Goal: Task Accomplishment & Management: Use online tool/utility

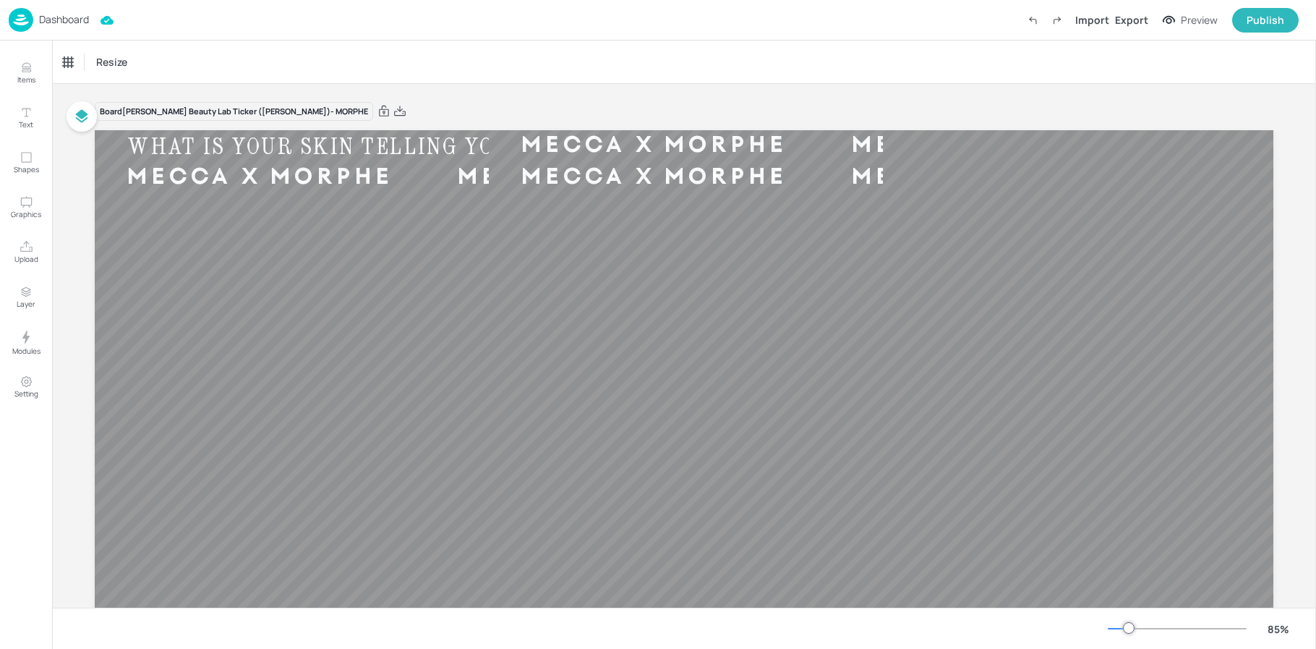
click at [64, 20] on p "Dashboard" at bounding box center [64, 19] width 50 height 10
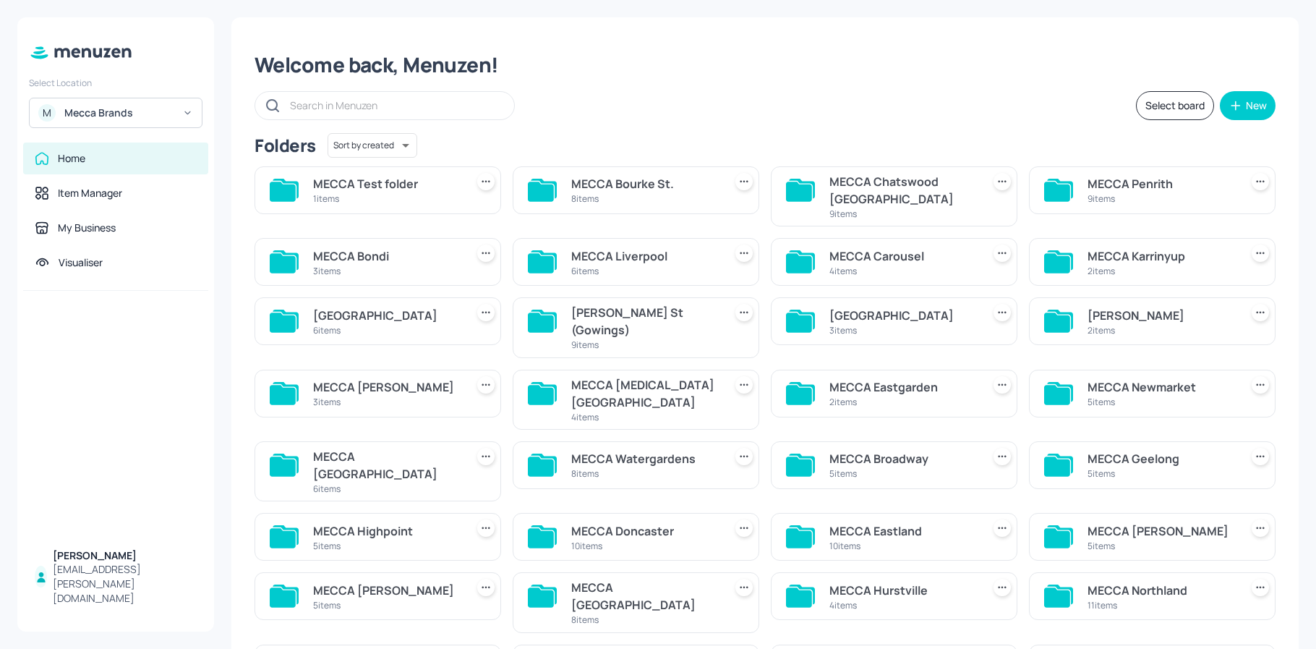
click at [364, 187] on div "MECCA Test folder" at bounding box center [386, 183] width 147 height 17
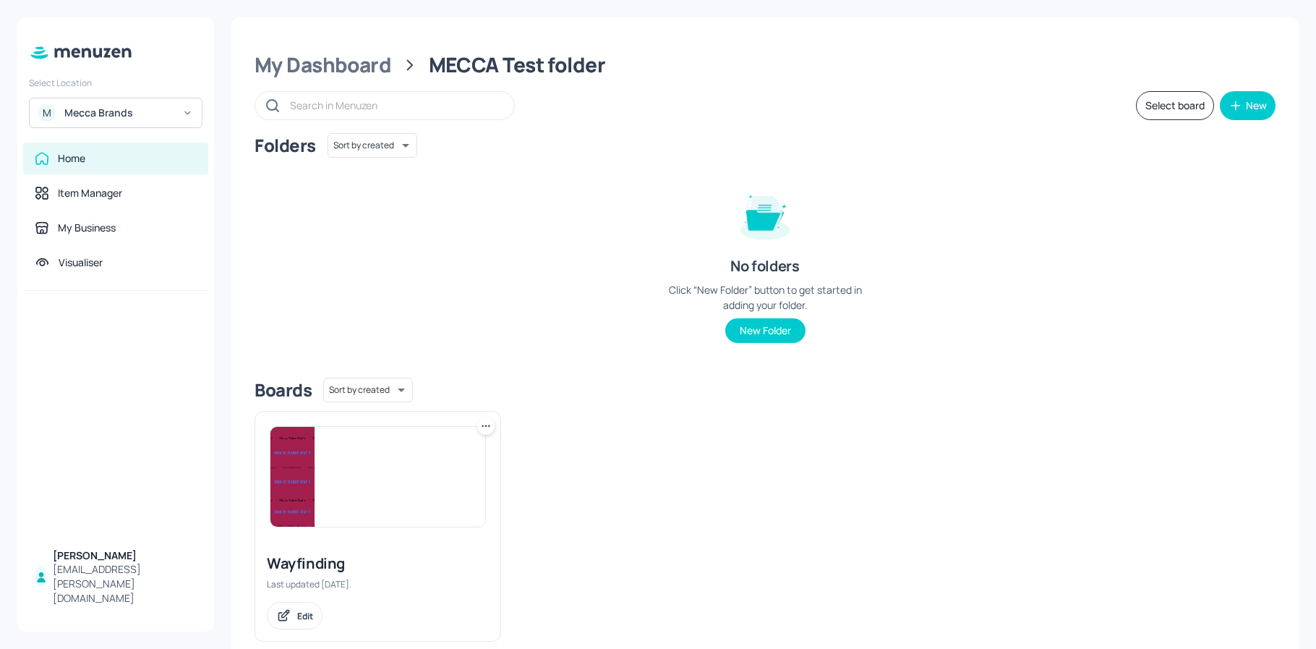
scroll to position [27, 0]
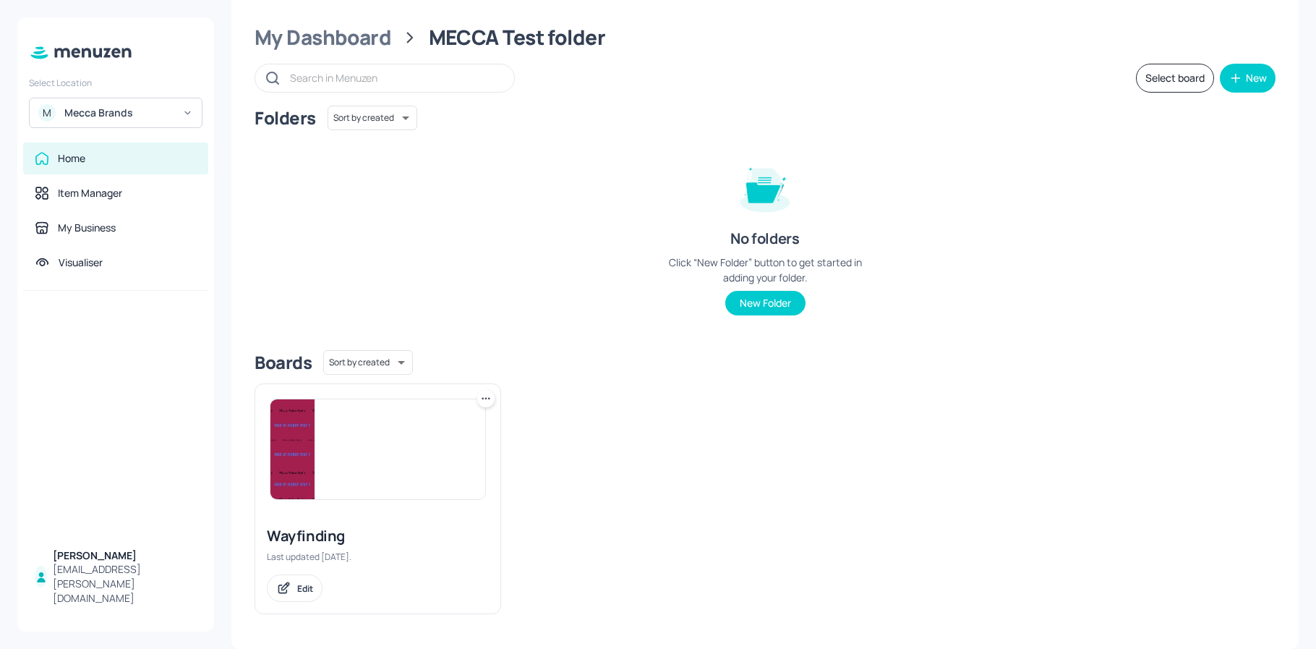
click at [309, 456] on img at bounding box center [377, 449] width 215 height 100
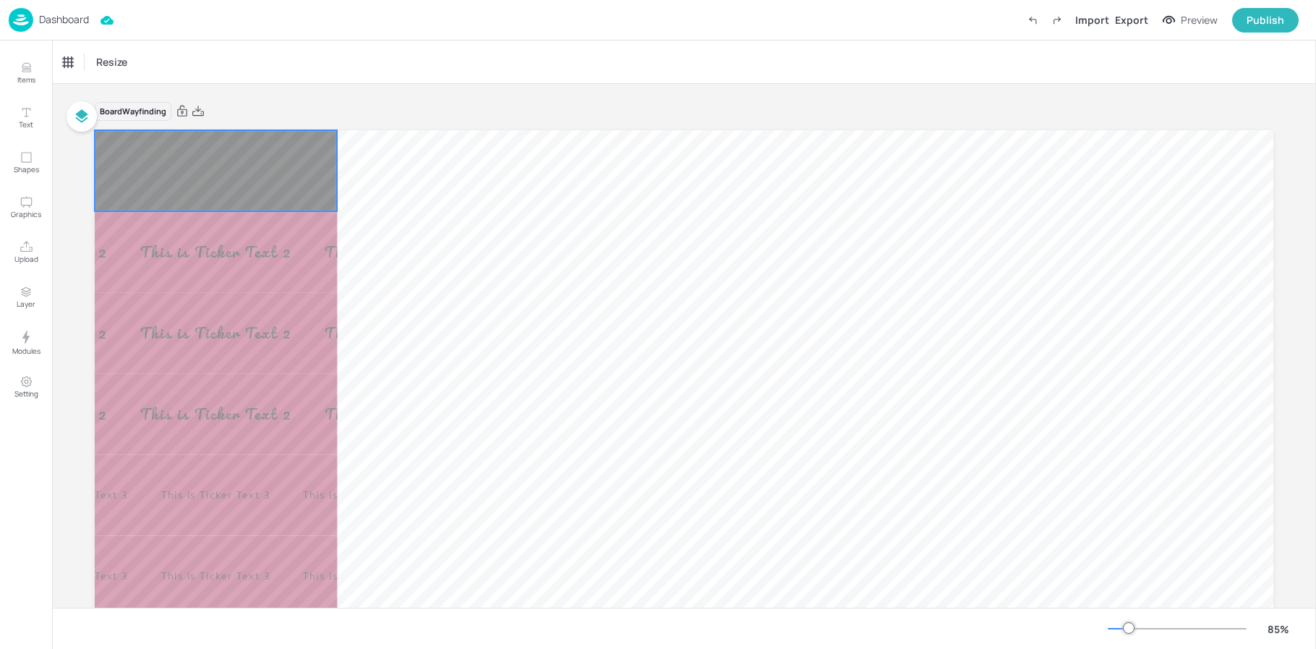
click at [216, 189] on div "This is Ticker Text 1 This is Ticker Text 1 This is Ticker Text 1 This is Ticke…" at bounding box center [216, 170] width 242 height 81
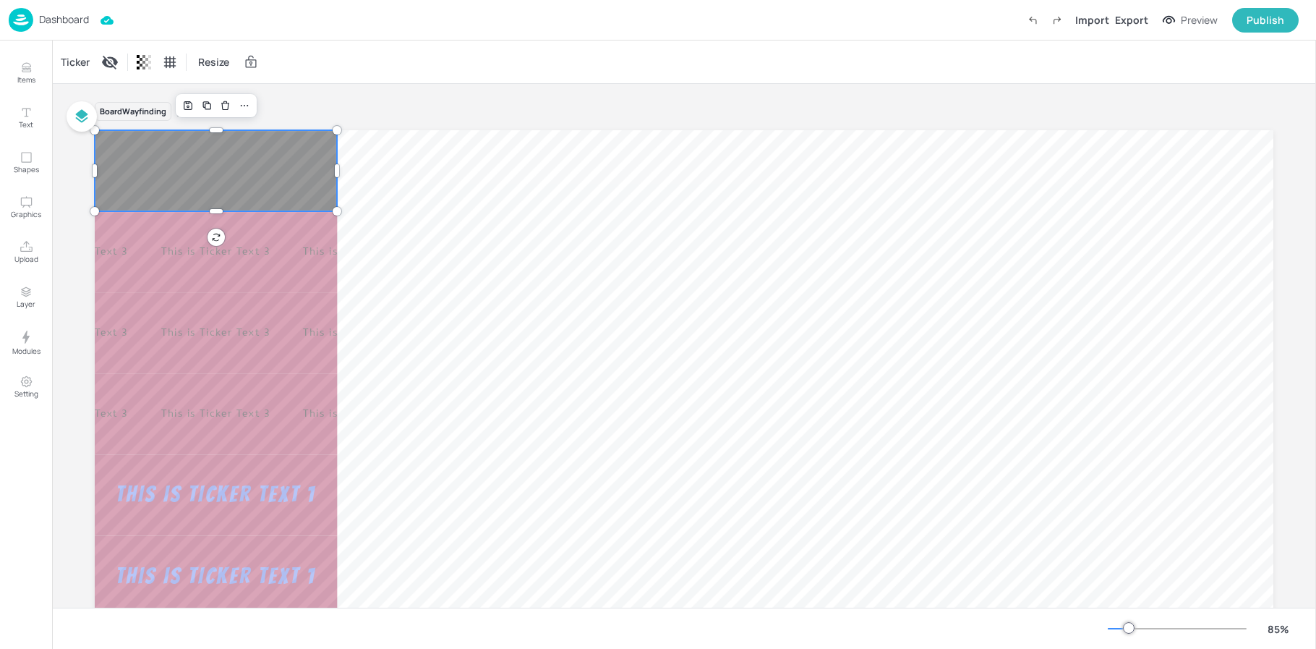
click at [401, 76] on div "Ticker Resize" at bounding box center [684, 61] width 1264 height 43
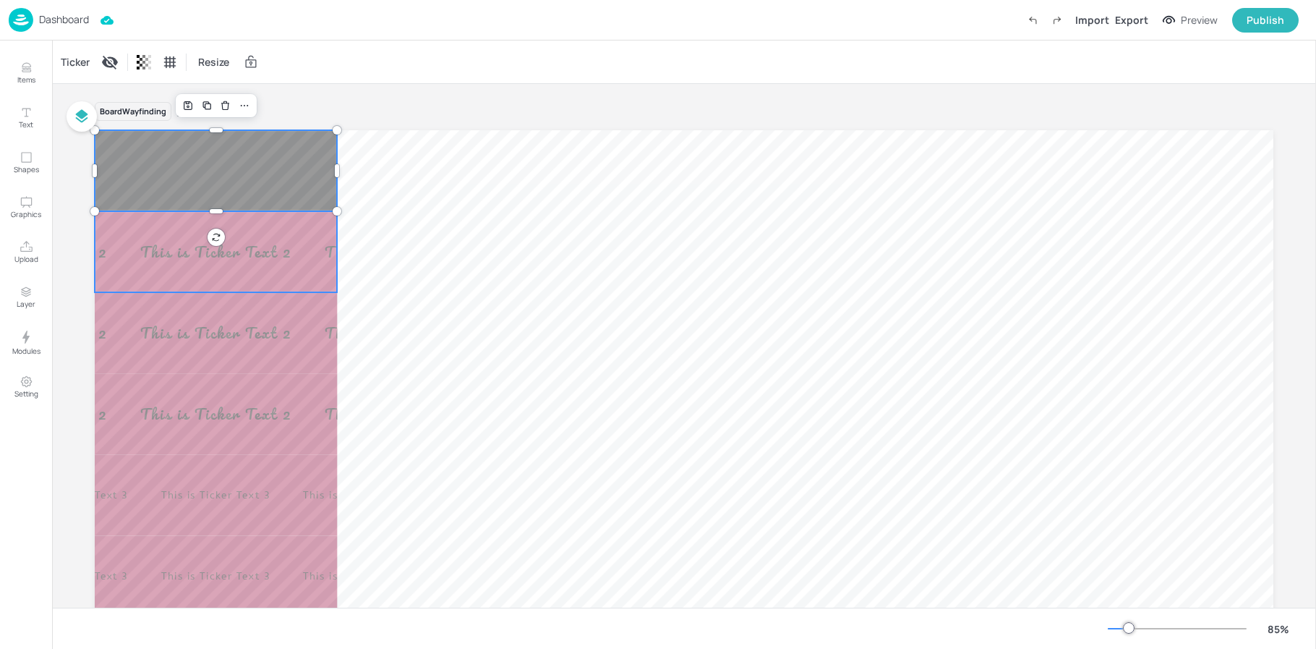
click at [310, 238] on div "This is Ticker Text 1 This is Ticker Text 1 This is Ticker Text 1 This is Ticke…" at bounding box center [216, 251] width 242 height 81
click at [253, 163] on div "This is Ticker Text 1 This is Ticker Text 1 This is Ticker Text 1 This is Ticke…" at bounding box center [216, 170] width 242 height 81
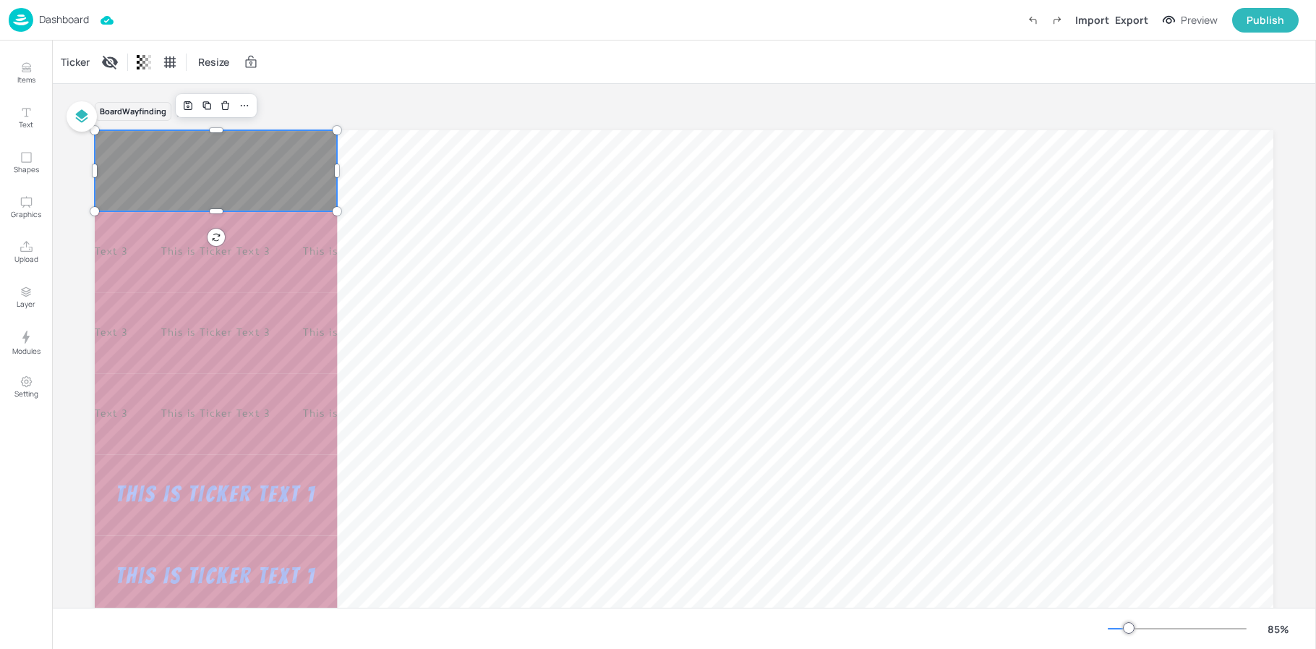
click at [195, 171] on div "This is Ticker Text 1 This is Ticker Text 1 This is Ticker Text 1 This is Ticke…" at bounding box center [216, 170] width 242 height 81
click at [196, 238] on div "This is Ticker Text 1 This is Ticker Text 1 This is Ticker Text 1 This is Ticke…" at bounding box center [216, 251] width 242 height 81
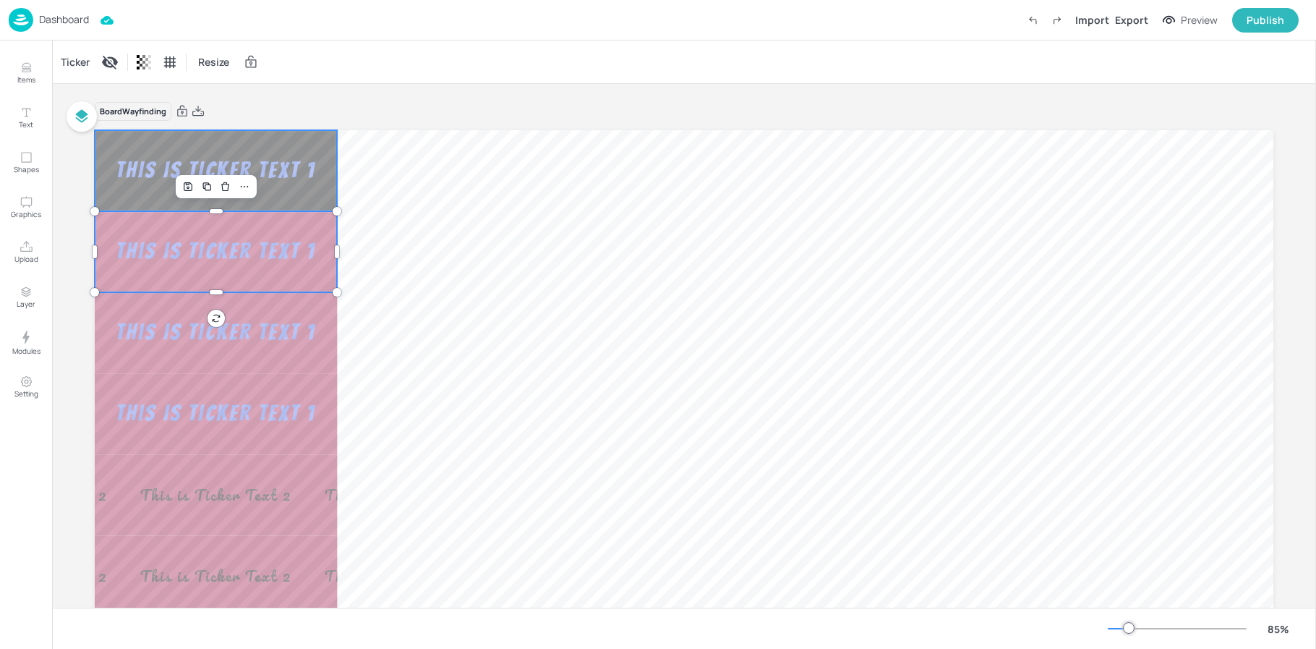
click at [296, 171] on div "This is Ticker Text 1" at bounding box center [216, 170] width 234 height 29
click at [173, 166] on div "This is Ticker Text 1" at bounding box center [216, 170] width 234 height 29
click at [86, 59] on div "Ticker" at bounding box center [75, 62] width 35 height 23
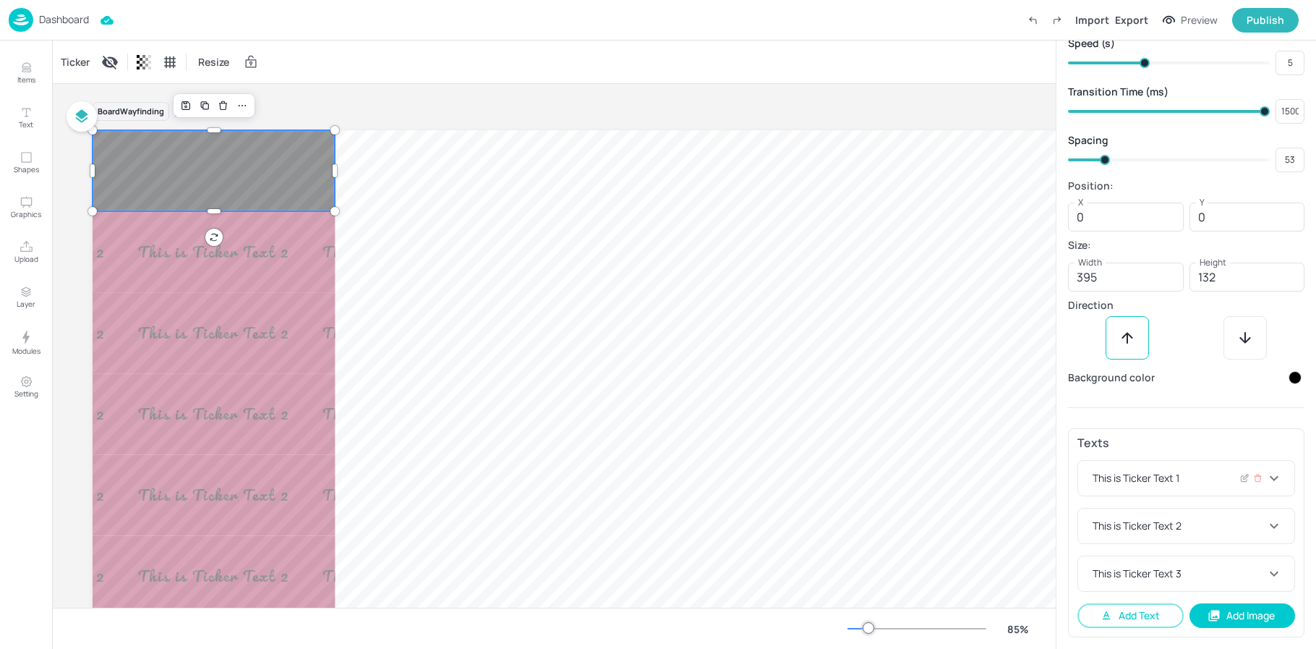
click at [1273, 480] on icon at bounding box center [1274, 477] width 17 height 17
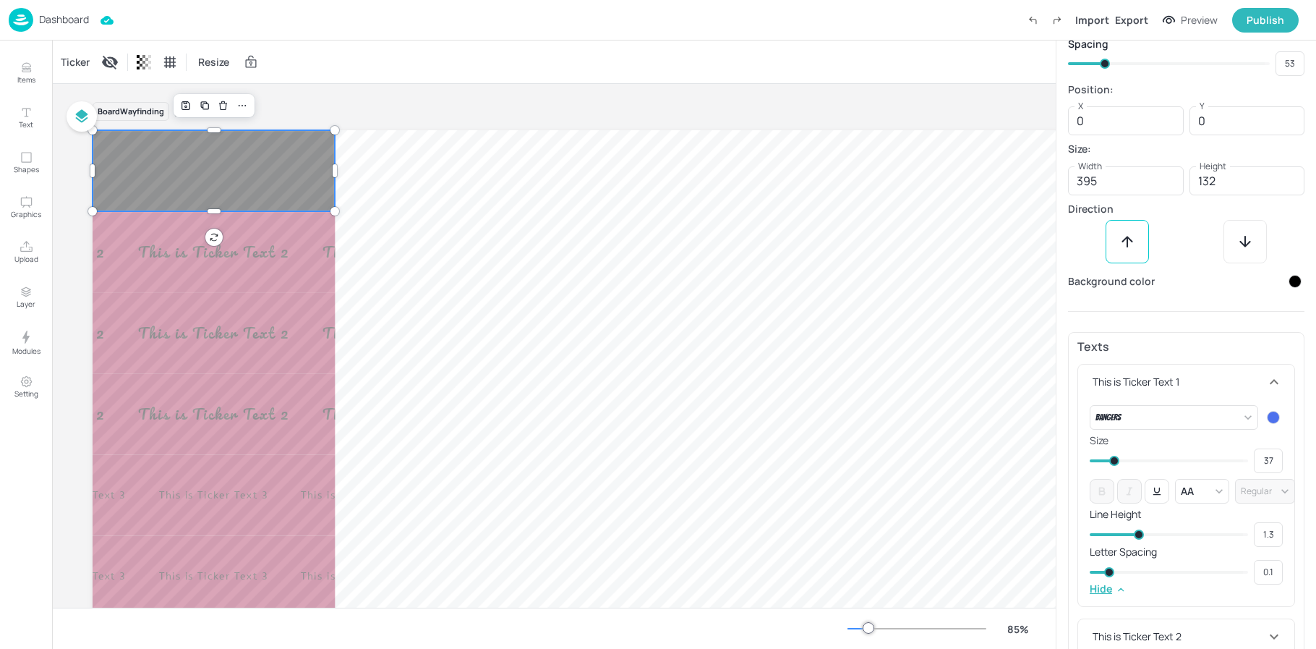
scroll to position [183, 0]
click at [430, 60] on div "Ticker Resize" at bounding box center [554, 61] width 1004 height 43
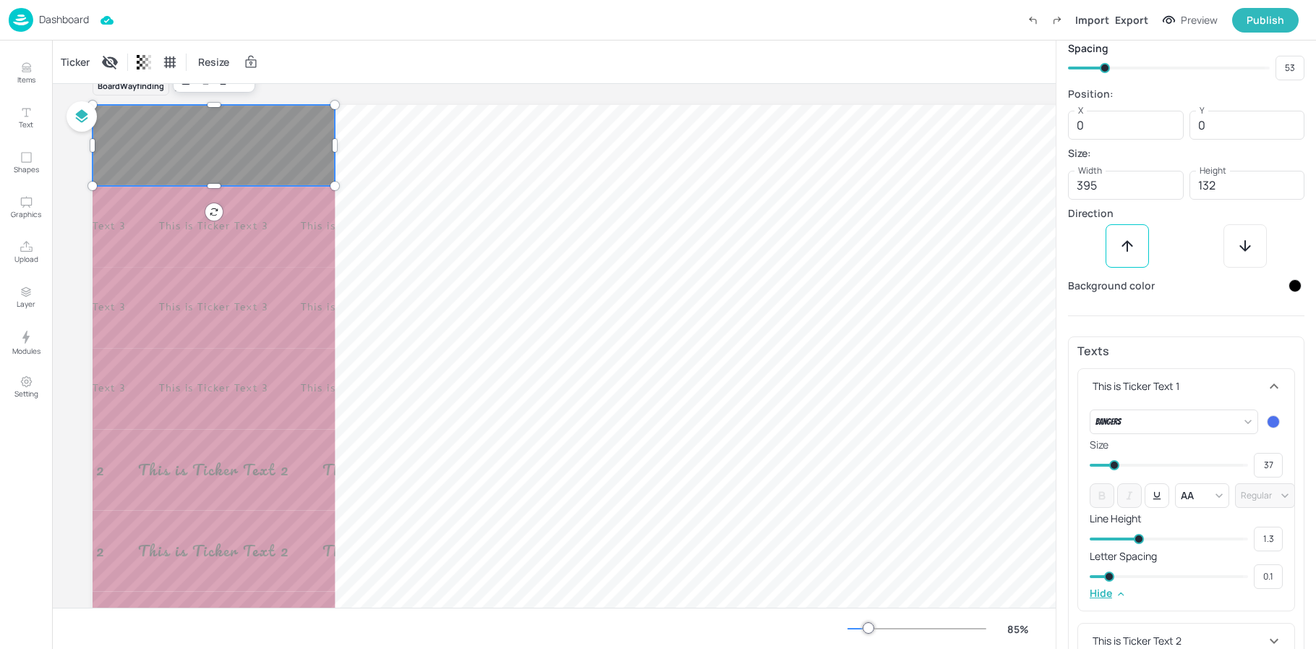
scroll to position [0, 0]
